Goal: Navigation & Orientation: Go to known website

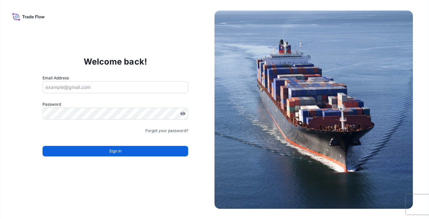
click at [95, 90] on input "Email Address" at bounding box center [115, 87] width 146 height 12
type input "n"
